Goal: Task Accomplishment & Management: Use online tool/utility

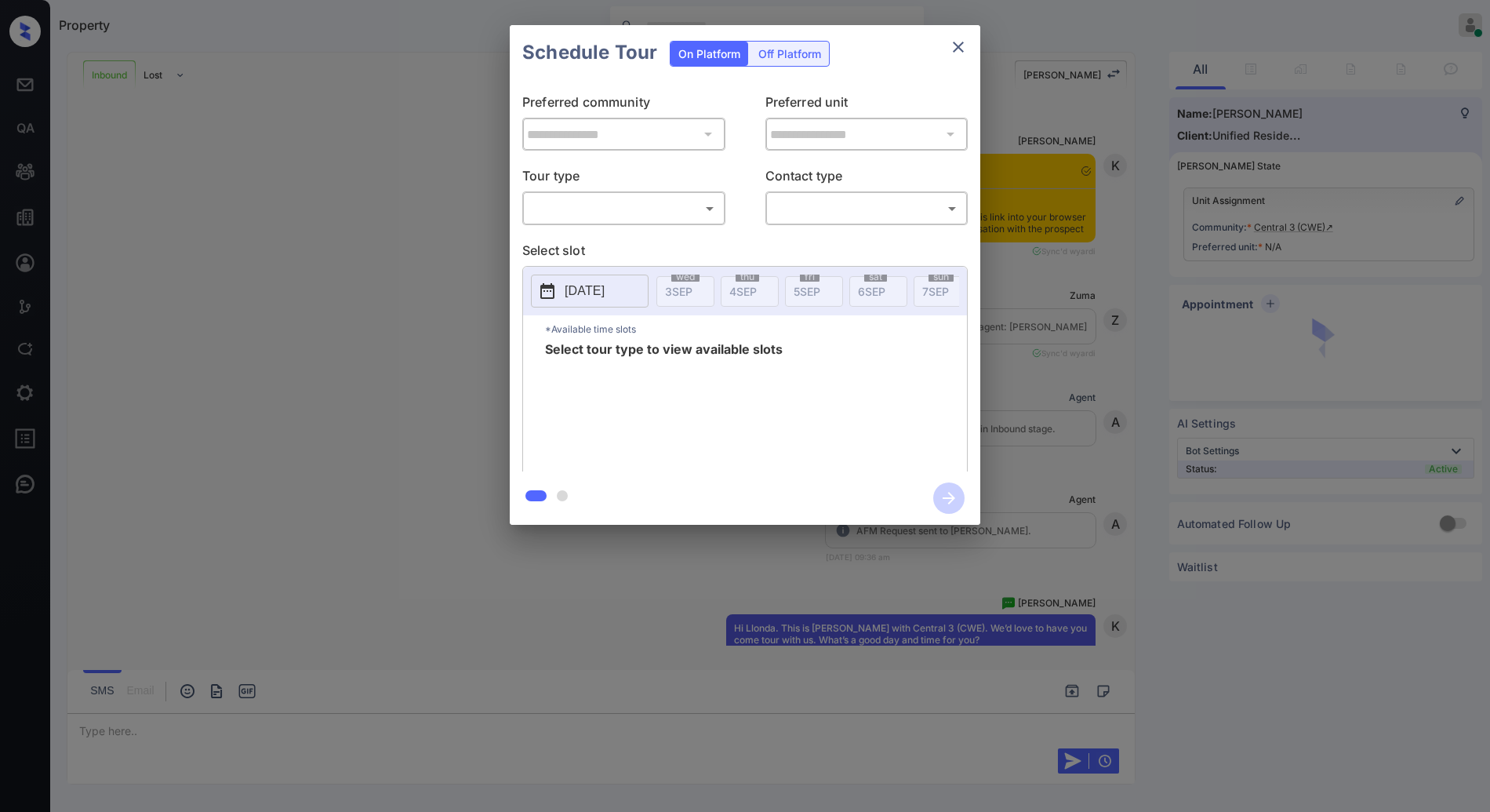
scroll to position [397, 0]
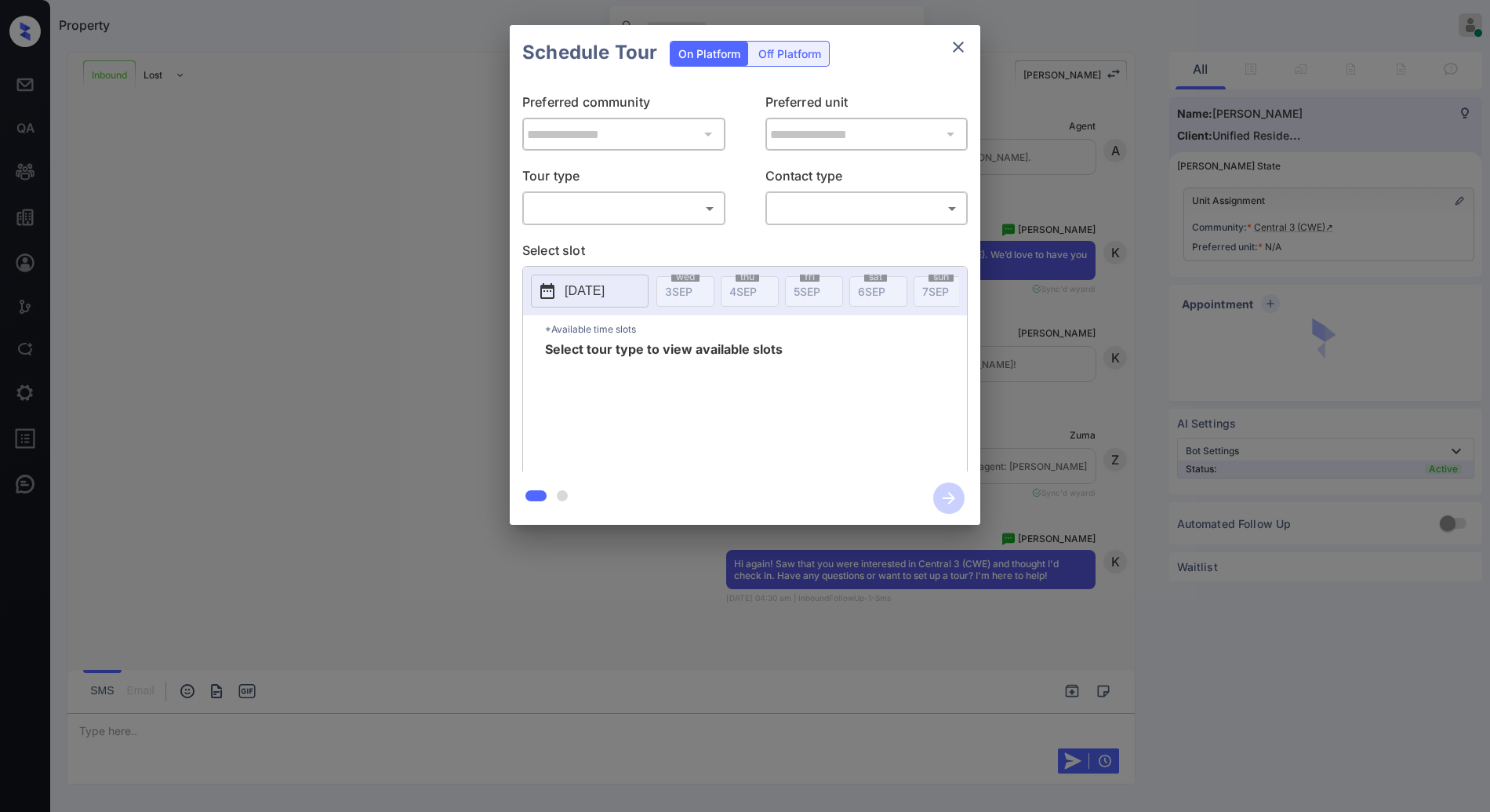
click at [664, 203] on body "Property [PERSON_NAME] Online Set yourself offline Set yourself on break Profil…" at bounding box center [745, 406] width 1490 height 812
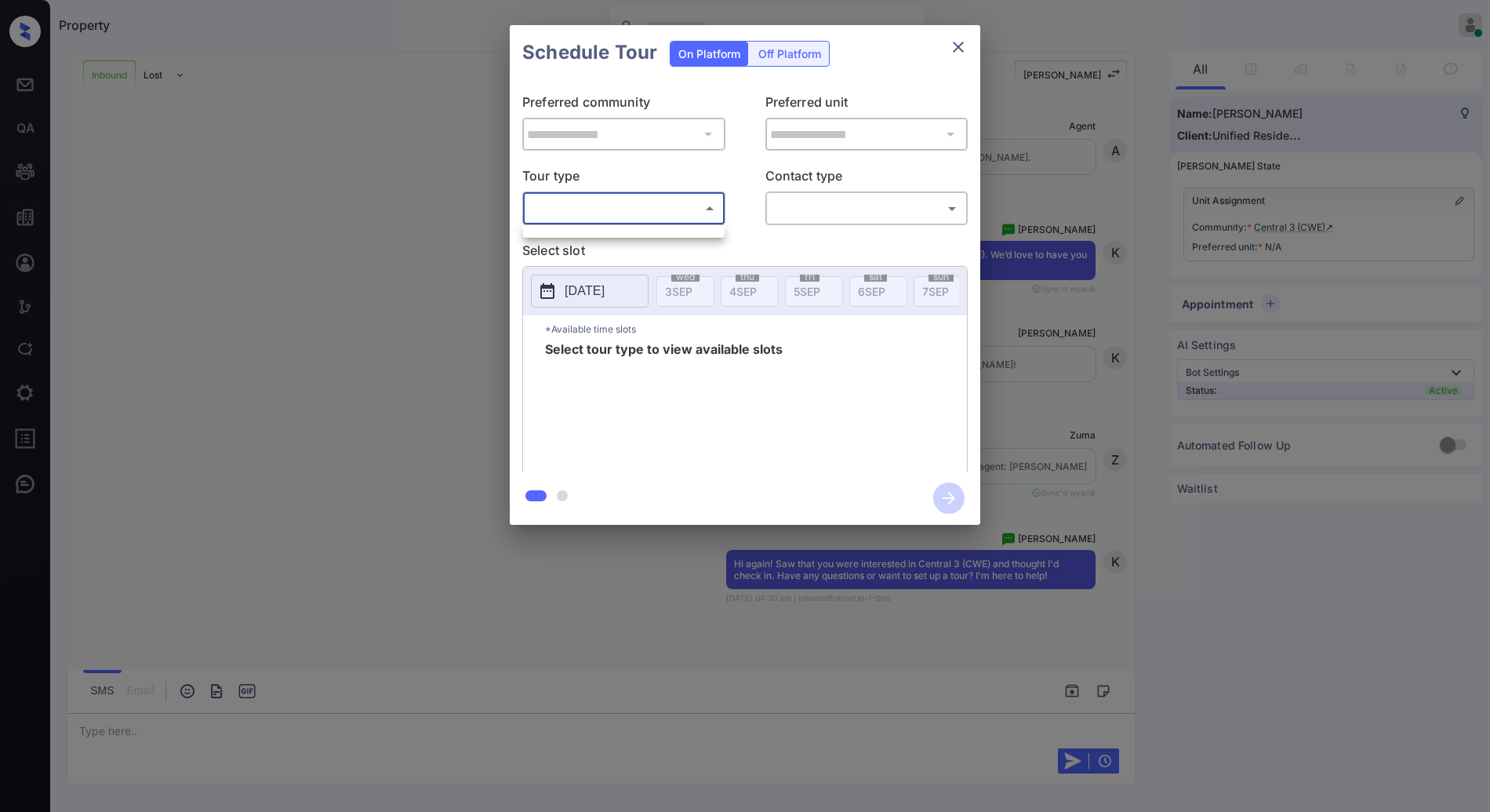
click at [665, 203] on div at bounding box center [745, 406] width 1490 height 812
click at [963, 53] on icon "close" at bounding box center [958, 47] width 19 height 19
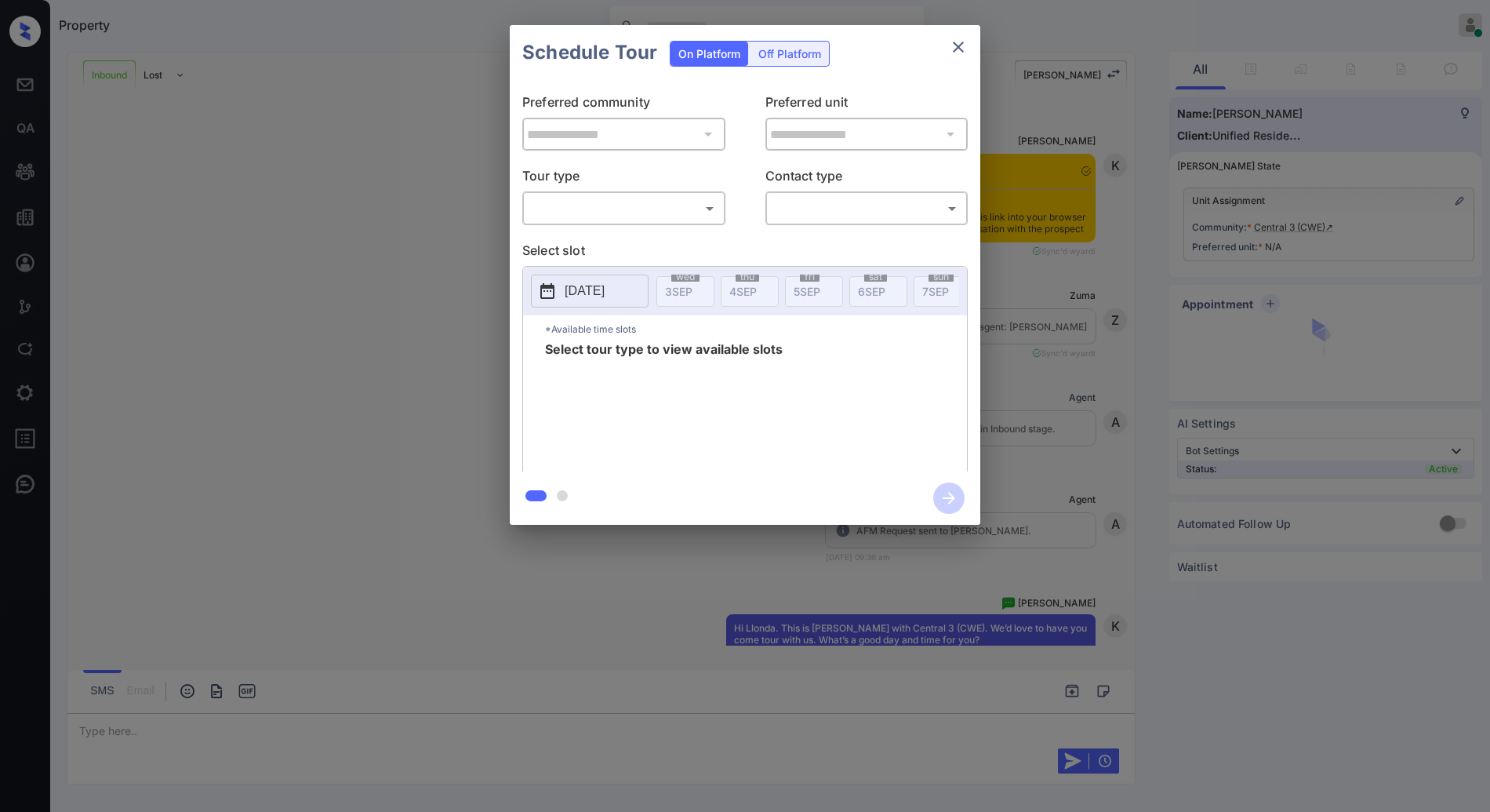
scroll to position [397, 0]
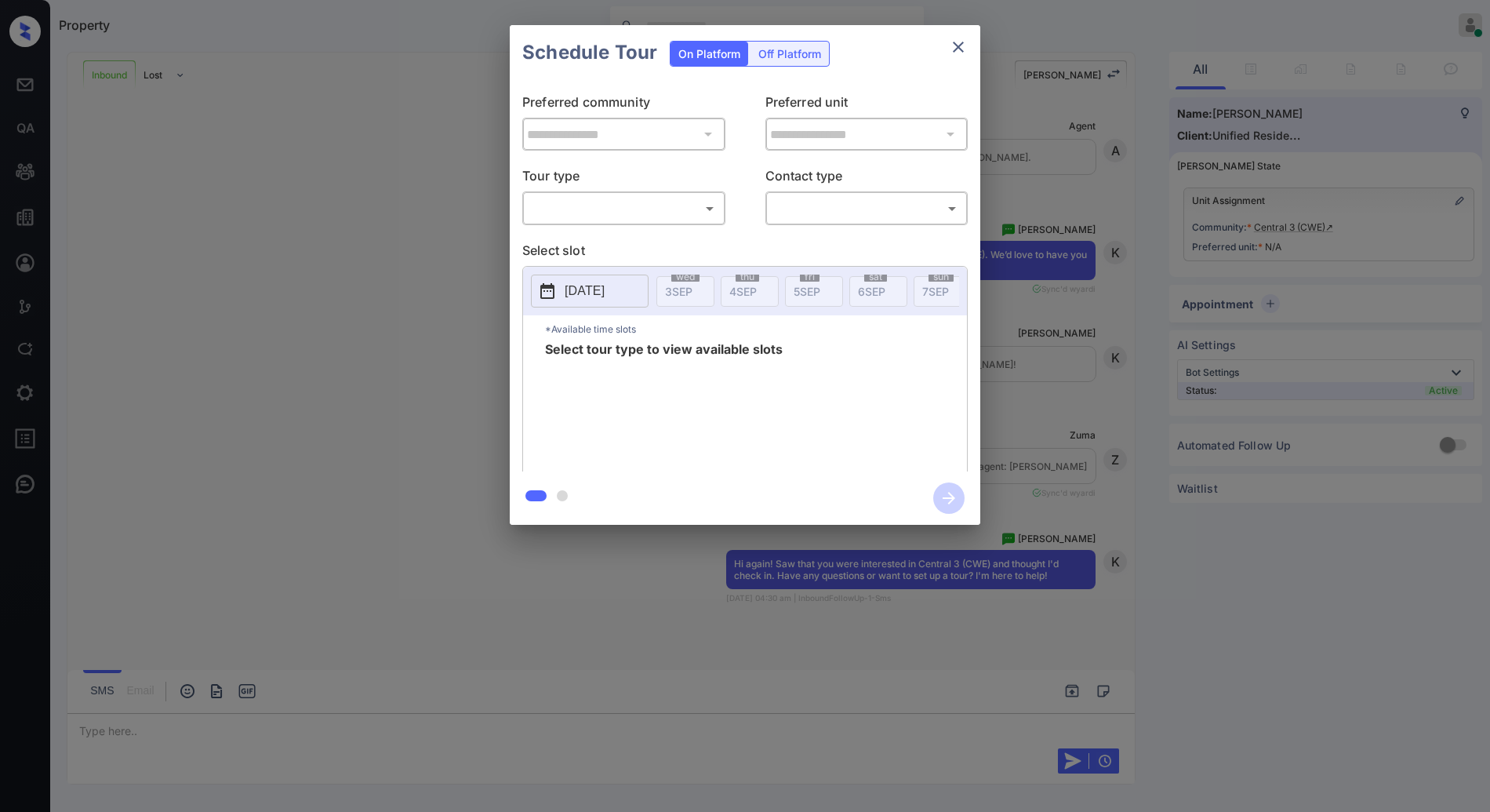
click at [702, 204] on body "Property [PERSON_NAME] Online Set yourself offline Set yourself on break Profil…" at bounding box center [745, 406] width 1490 height 812
click at [954, 42] on div at bounding box center [745, 406] width 1490 height 812
click at [956, 42] on icon "close" at bounding box center [958, 47] width 19 height 19
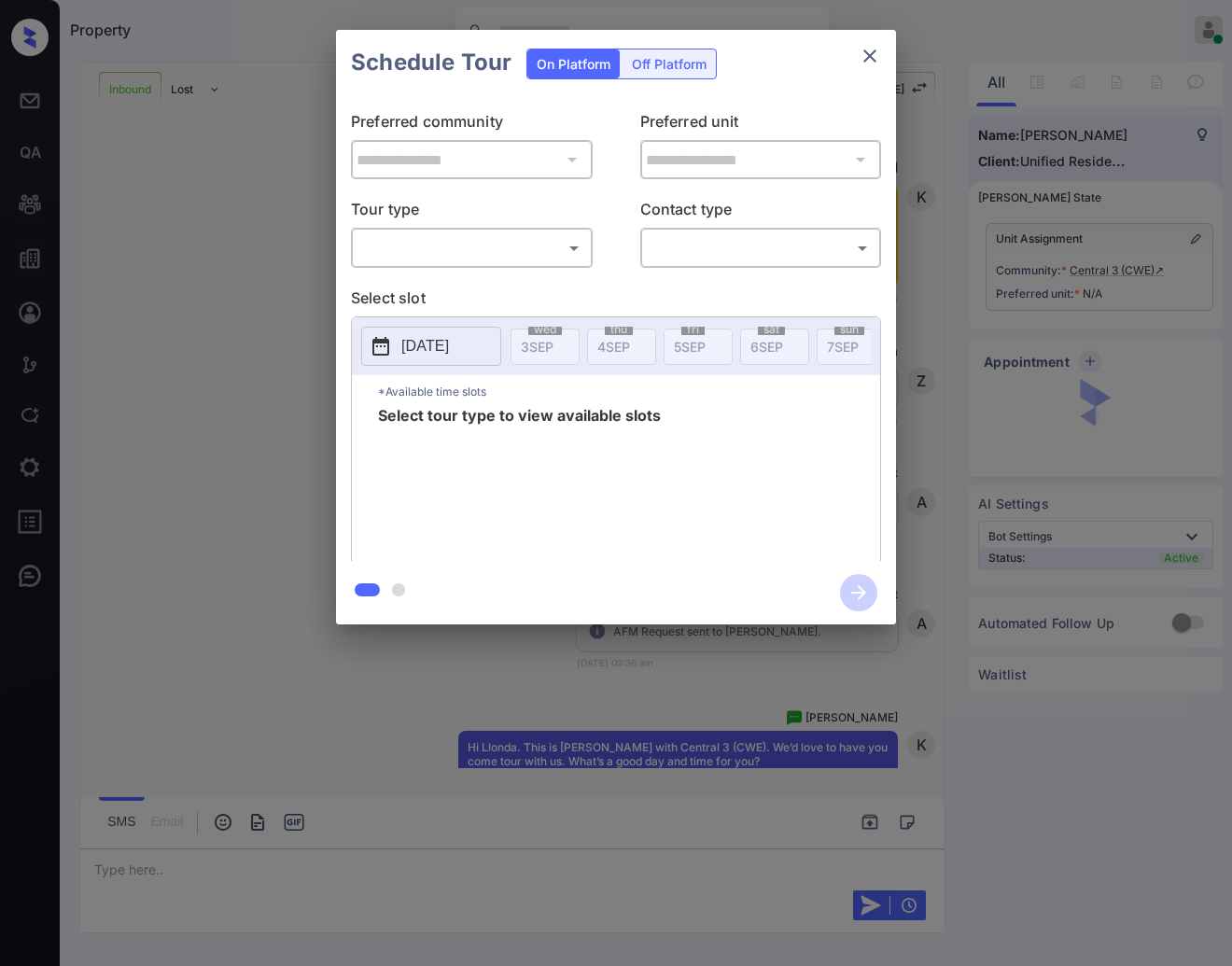
scroll to position [472, 0]
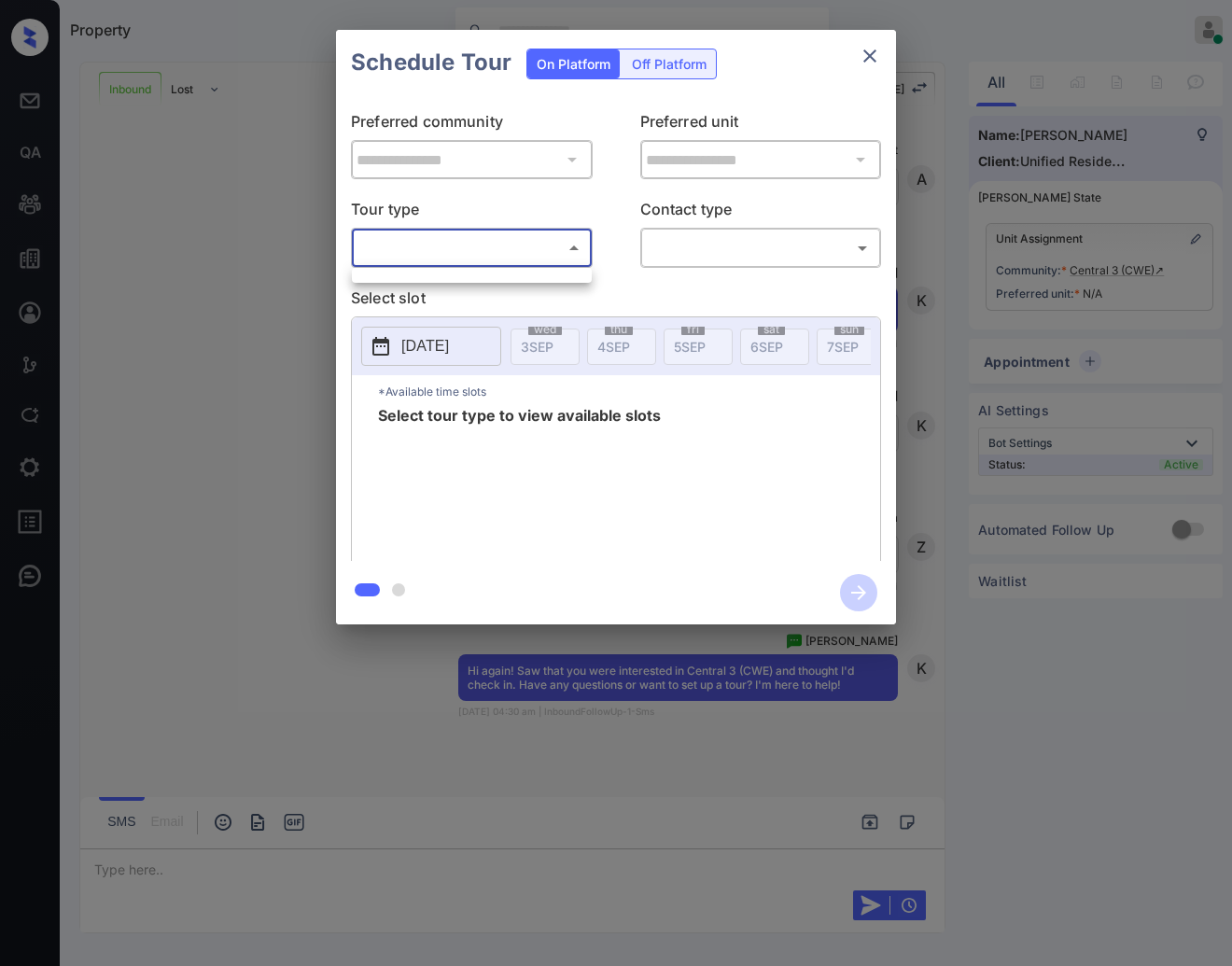
click at [573, 254] on body "Property [PERSON_NAME] Online Set yourself offline Set yourself on break Profil…" at bounding box center [616, 483] width 1232 height 966
click at [573, 254] on div at bounding box center [616, 483] width 1232 height 966
click at [862, 60] on icon "close" at bounding box center [869, 56] width 22 height 22
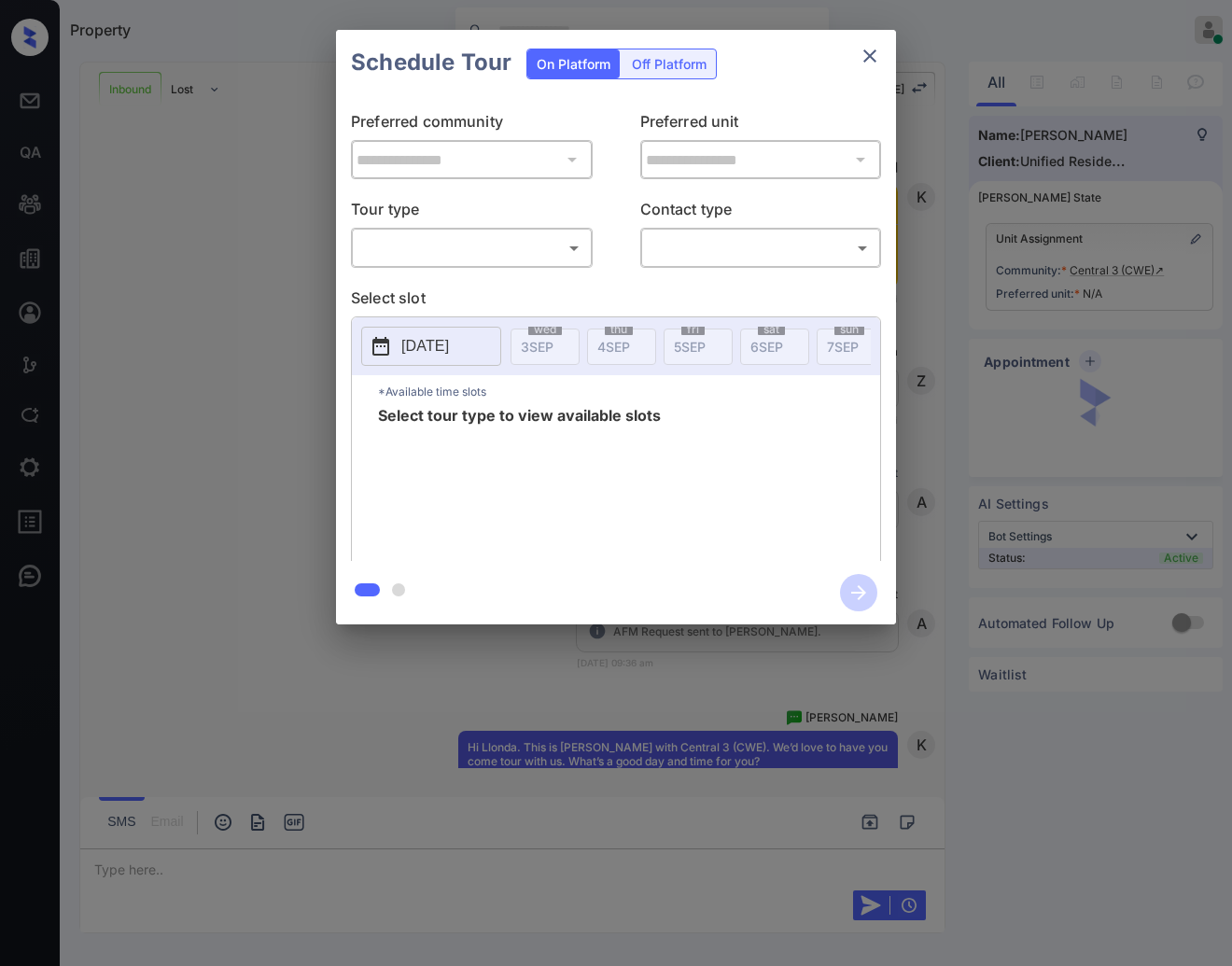
scroll to position [472, 0]
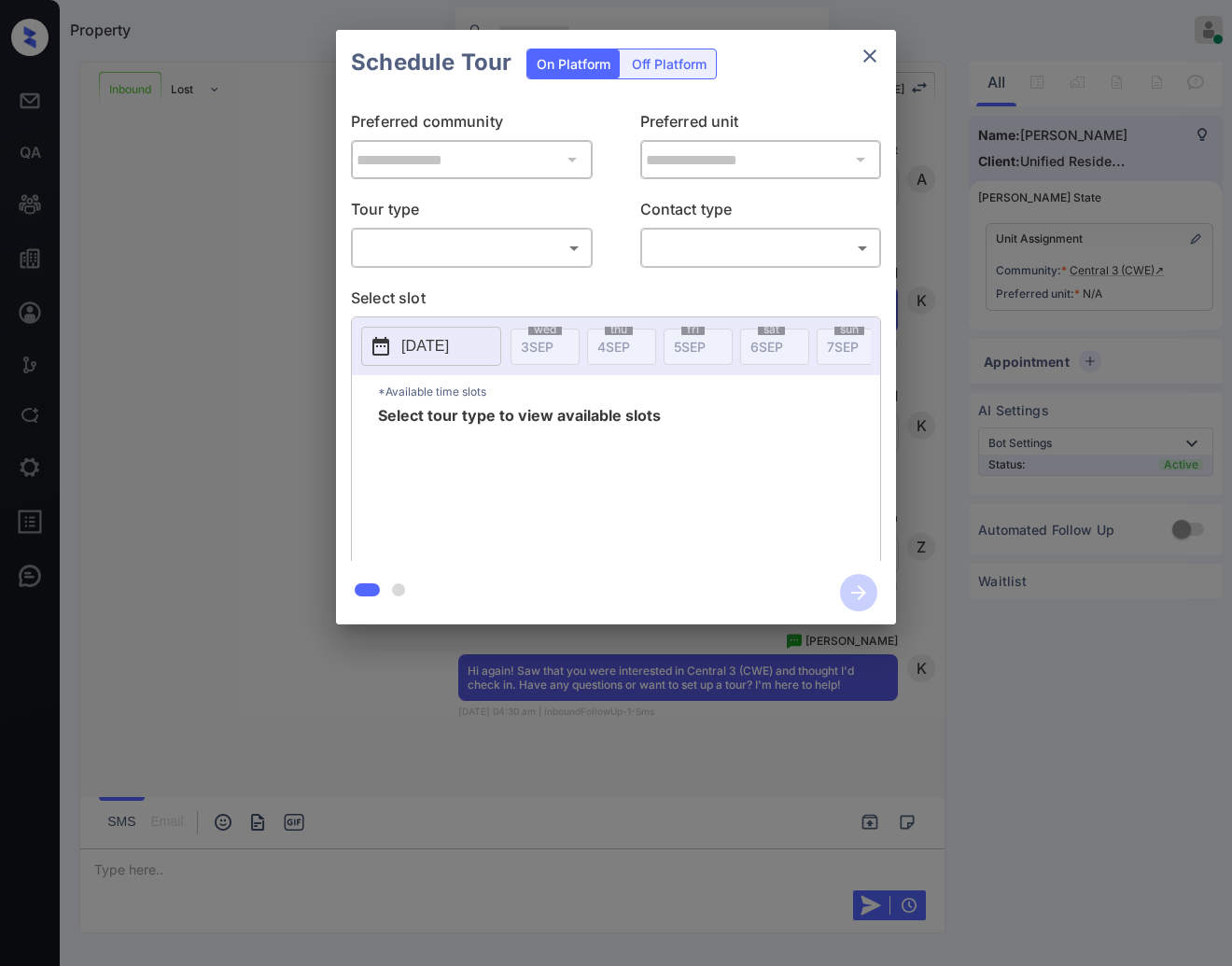
click at [385, 233] on body "Property [PERSON_NAME] Online Set yourself offline Set yourself on break Profil…" at bounding box center [616, 483] width 1232 height 966
click at [420, 258] on div at bounding box center [616, 483] width 1232 height 966
click at [420, 258] on body "Property [PERSON_NAME] Online Set yourself offline Set yourself on break Profil…" at bounding box center [616, 483] width 1232 height 966
click at [420, 258] on div at bounding box center [616, 483] width 1232 height 966
click at [420, 258] on body "Property [PERSON_NAME] Online Set yourself offline Set yourself on break Profil…" at bounding box center [616, 483] width 1232 height 966
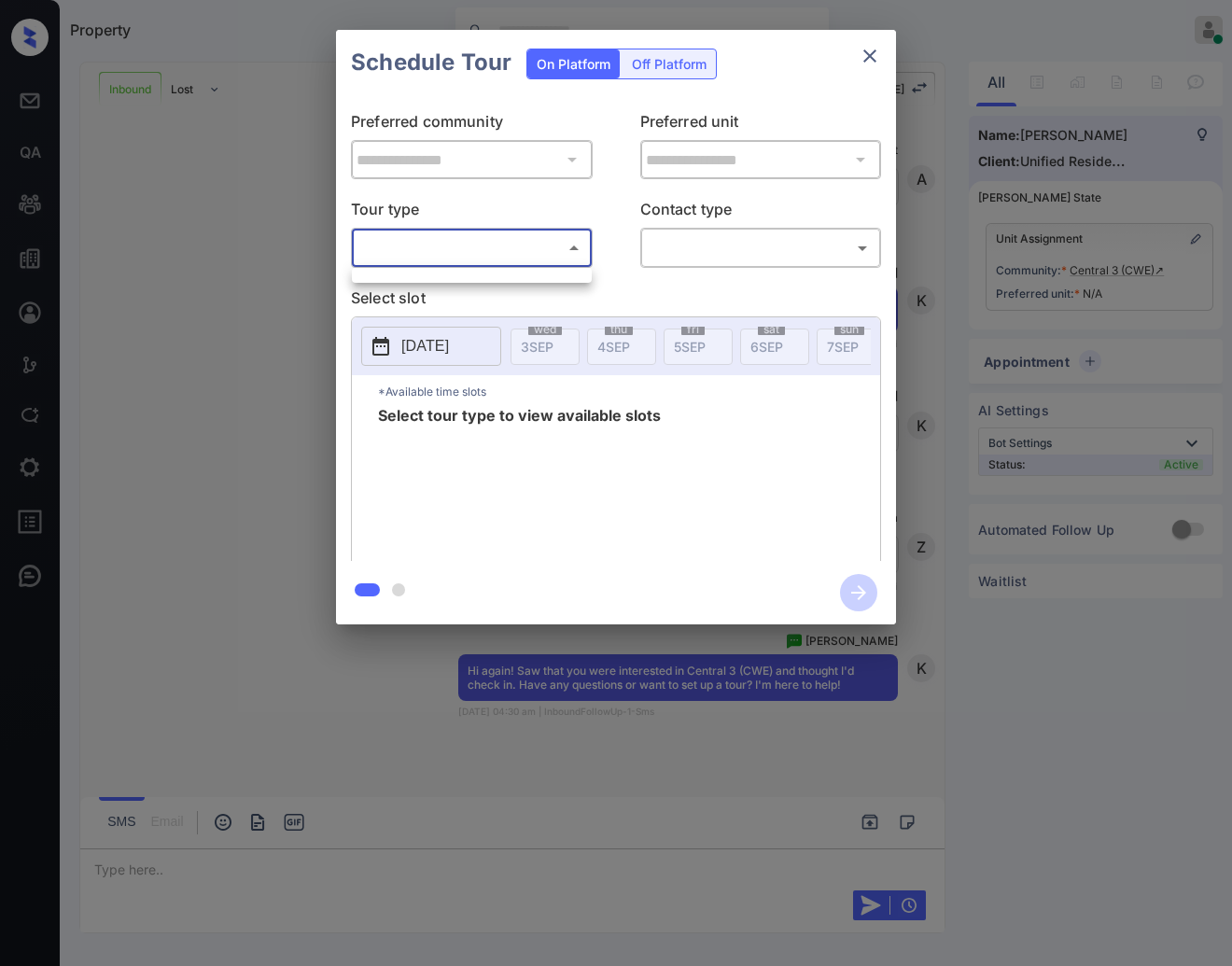
click at [420, 258] on div at bounding box center [616, 483] width 1232 height 966
click at [420, 258] on body "Property [PERSON_NAME] Online Set yourself offline Set yourself on break Profil…" at bounding box center [616, 483] width 1232 height 966
click at [420, 258] on div at bounding box center [616, 483] width 1232 height 966
click at [420, 258] on body "Property [PERSON_NAME] Online Set yourself offline Set yourself on break Profil…" at bounding box center [616, 483] width 1232 height 966
click at [420, 258] on div at bounding box center [616, 483] width 1232 height 966
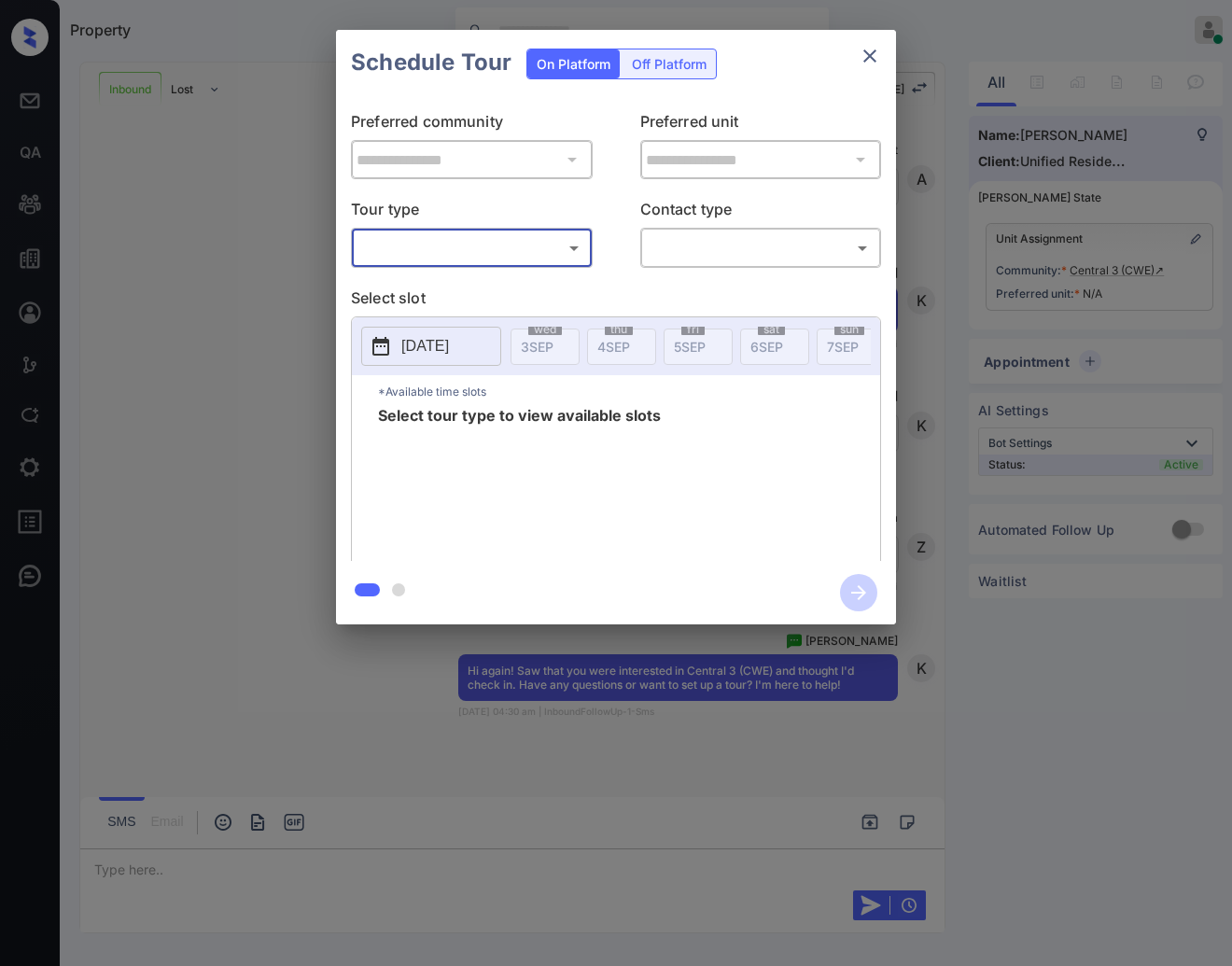
click at [420, 258] on body "Property [PERSON_NAME] Online Set yourself offline Set yourself on break Profil…" at bounding box center [616, 483] width 1232 height 966
click at [420, 258] on div at bounding box center [616, 483] width 1232 height 966
click at [873, 55] on icon "close" at bounding box center [869, 56] width 22 height 22
